Goal: Task Accomplishment & Management: Manage account settings

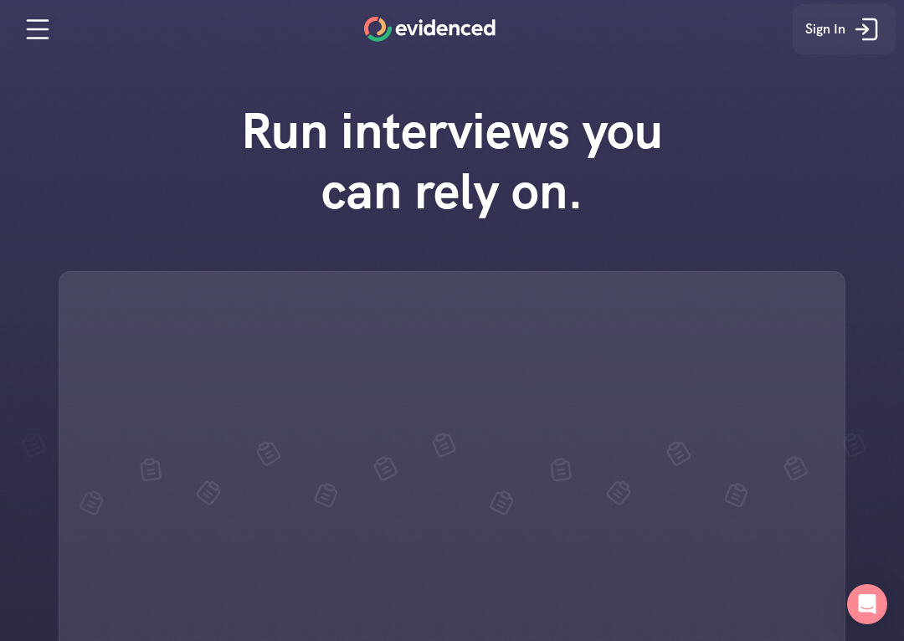
click at [847, 28] on link "Sign In" at bounding box center [844, 29] width 103 height 50
